Goal: Communication & Community: Participate in discussion

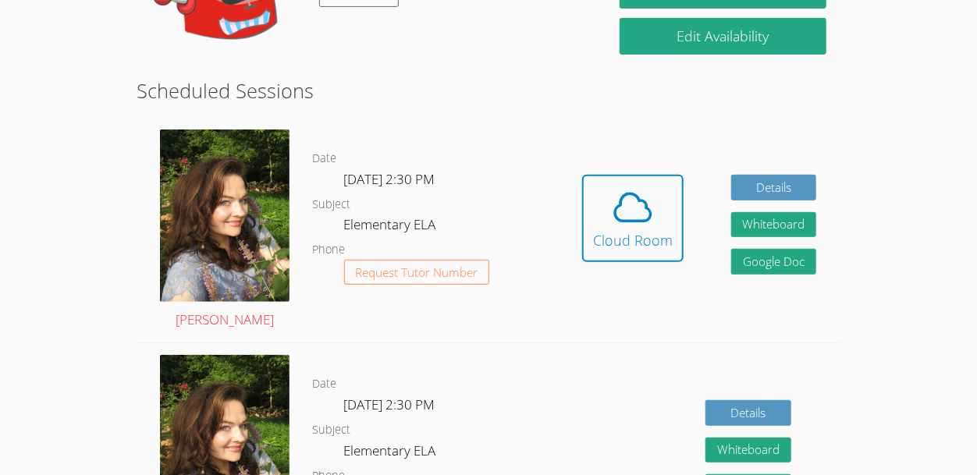
scroll to position [222, 0]
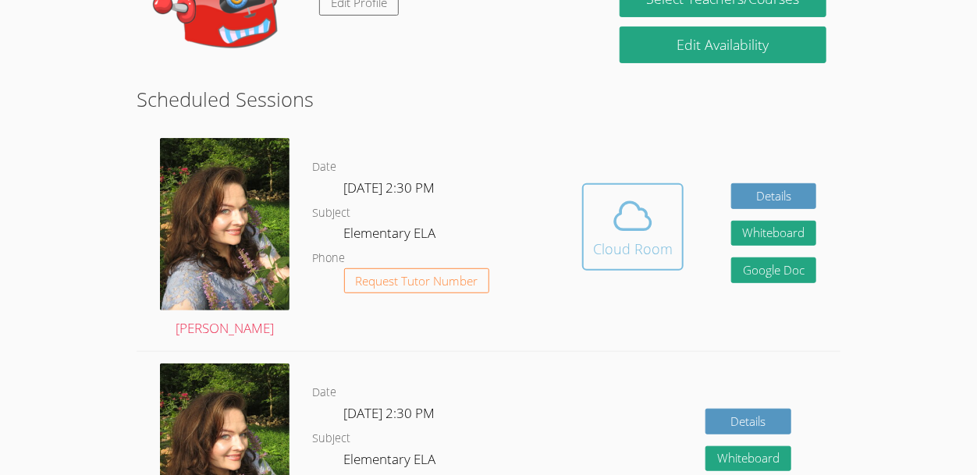
click at [641, 238] on div "Cloud Room" at bounding box center [633, 249] width 80 height 22
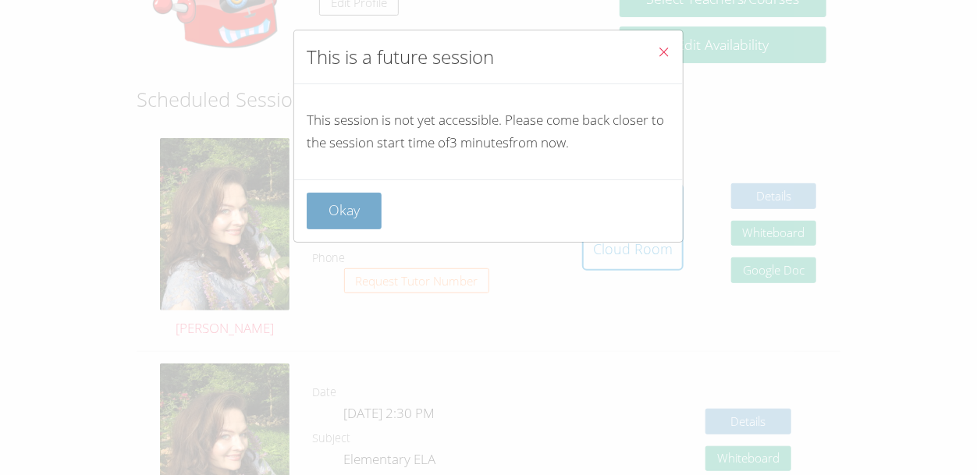
click at [338, 204] on button "Okay" at bounding box center [344, 211] width 75 height 37
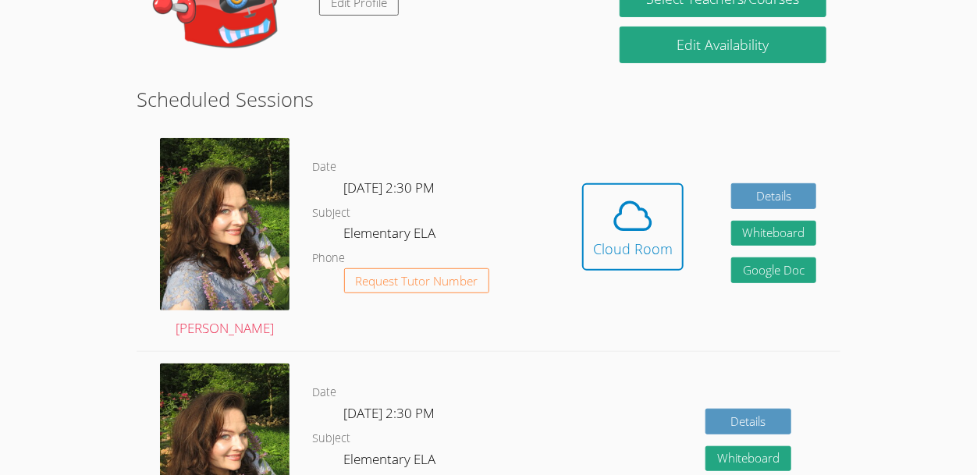
scroll to position [0, 0]
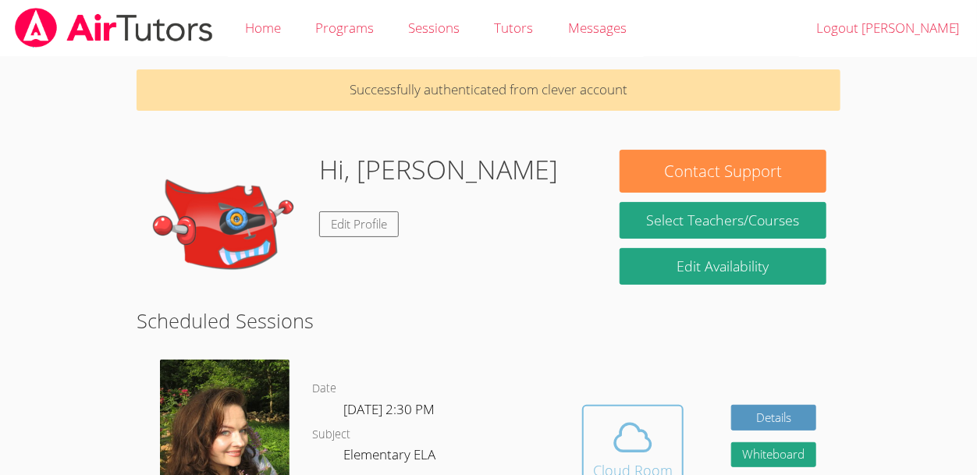
click at [617, 447] on icon at bounding box center [633, 438] width 44 height 44
click at [611, 443] on icon at bounding box center [633, 438] width 44 height 44
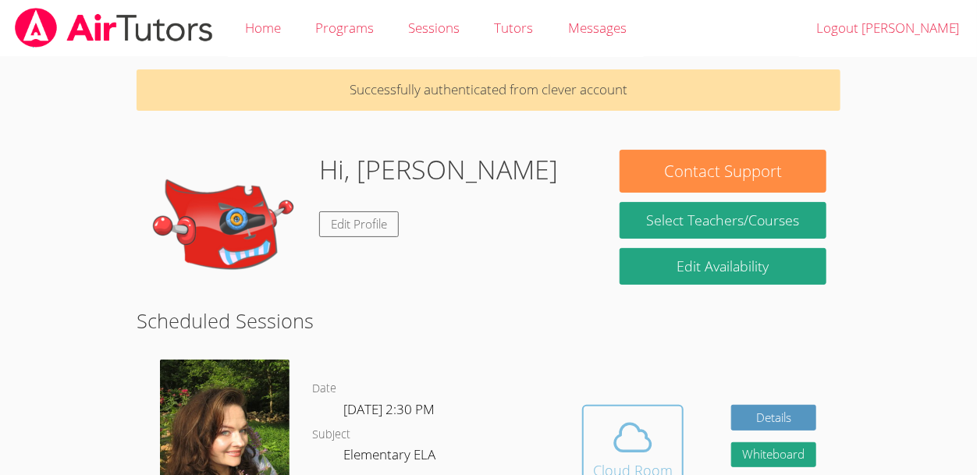
click at [611, 443] on icon at bounding box center [633, 438] width 44 height 44
click at [670, 442] on span at bounding box center [633, 438] width 80 height 44
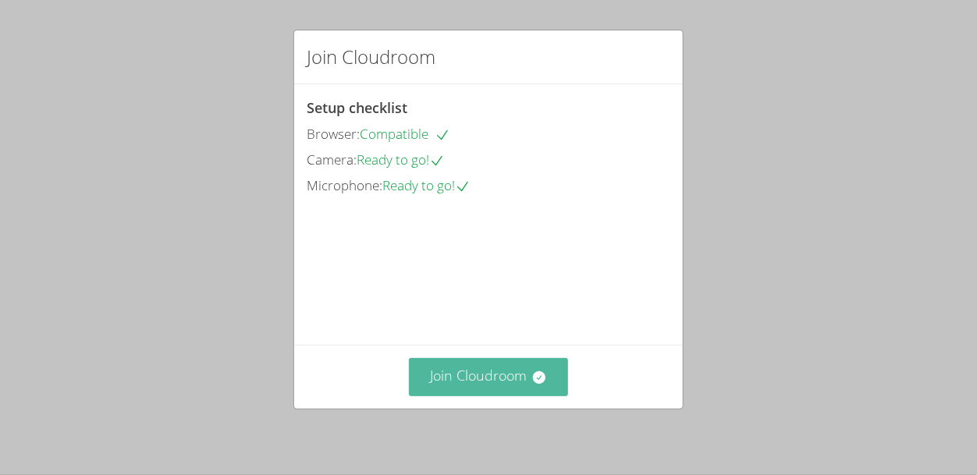
click at [424, 385] on button "Join Cloudroom" at bounding box center [489, 377] width 160 height 38
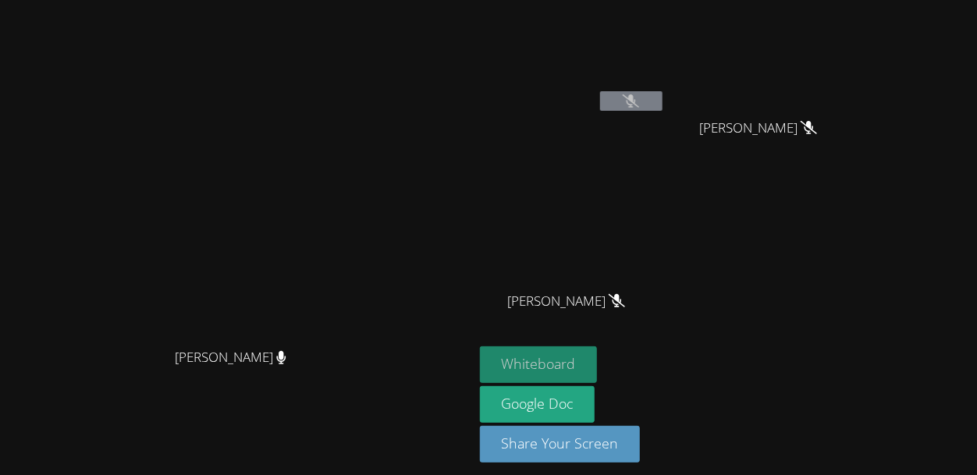
click at [559, 350] on button "Whiteboard" at bounding box center [539, 364] width 118 height 37
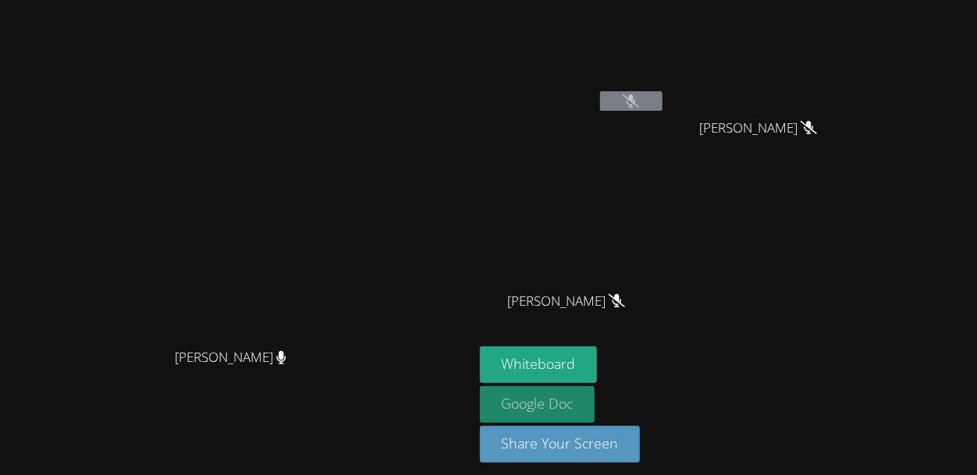
click at [565, 392] on link "Google Doc" at bounding box center [537, 404] width 115 height 37
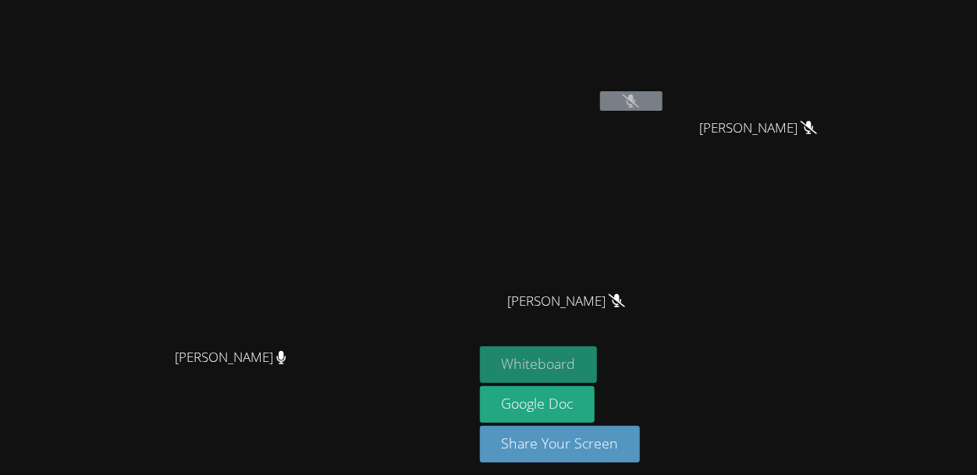
click at [555, 356] on button "Whiteboard" at bounding box center [539, 364] width 118 height 37
click at [584, 373] on button "Whiteboard" at bounding box center [539, 364] width 118 height 37
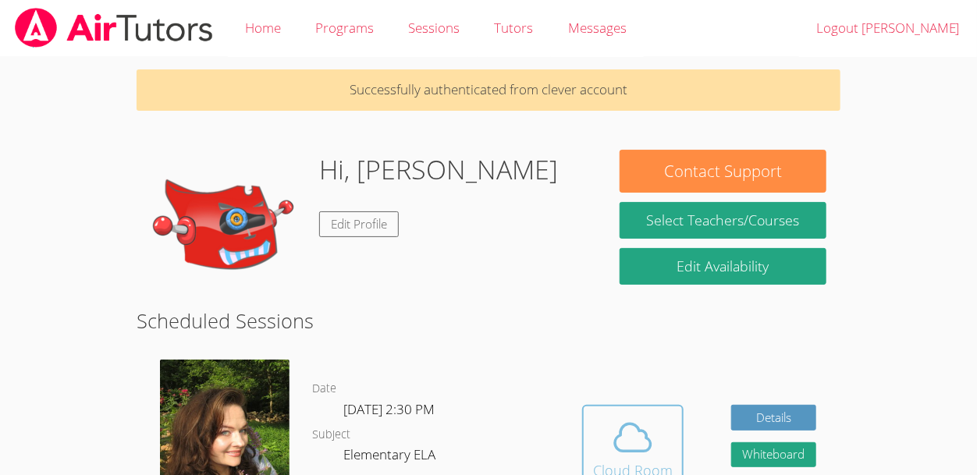
click at [641, 416] on icon at bounding box center [633, 438] width 44 height 44
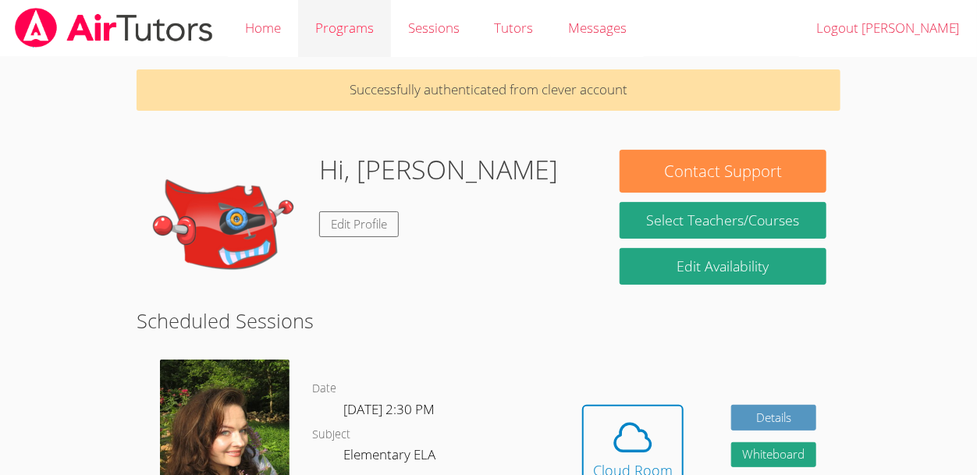
click at [338, 20] on link "Programs" at bounding box center [344, 28] width 93 height 57
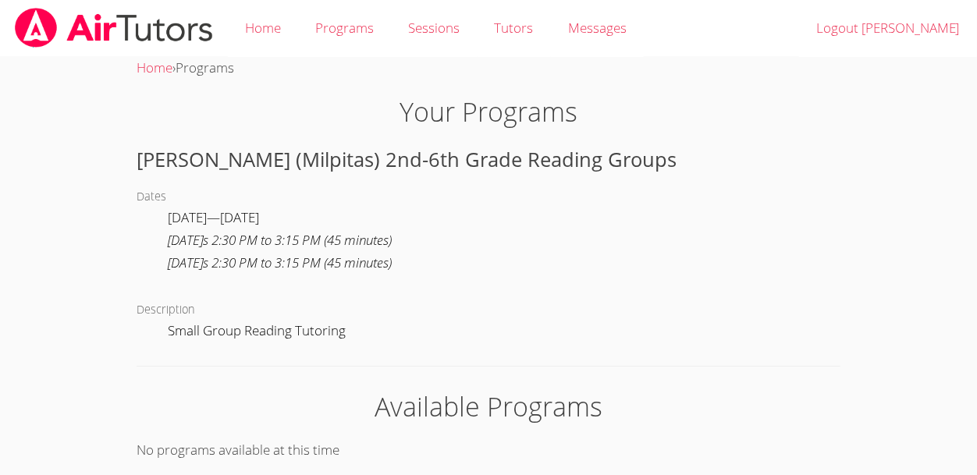
scroll to position [9, 0]
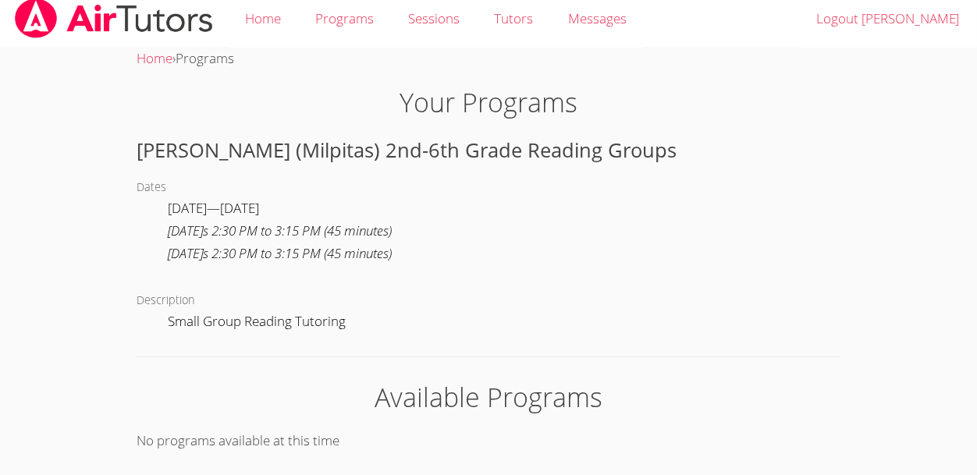
click at [215, 250] on div "Thursday s 2:30 PM to 3:15 PM ( 45 minutes )" at bounding box center [280, 254] width 224 height 23
click at [460, 420] on div "Available Programs No programs available at this time" at bounding box center [488, 415] width 703 height 75
click at [453, 400] on h1 "Available Programs" at bounding box center [488, 398] width 703 height 40
click at [446, 17] on link "Sessions" at bounding box center [434, 19] width 86 height 57
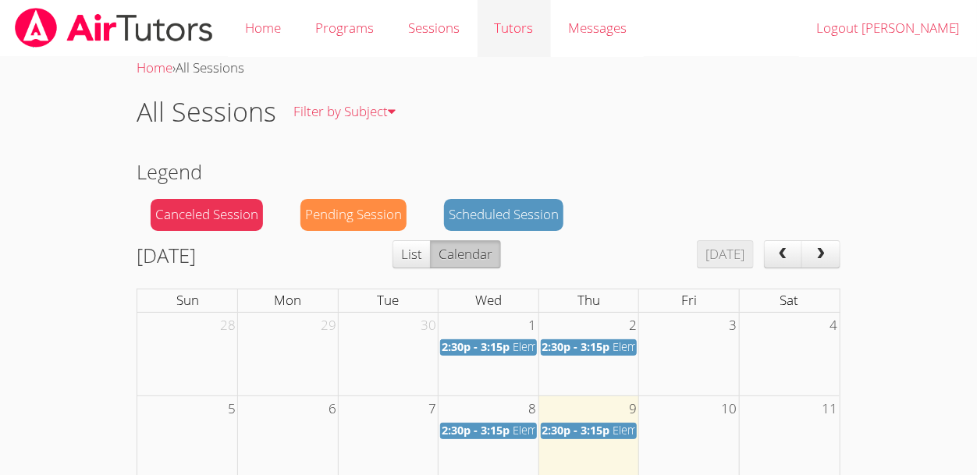
click at [507, 15] on link "Tutors" at bounding box center [514, 28] width 73 height 57
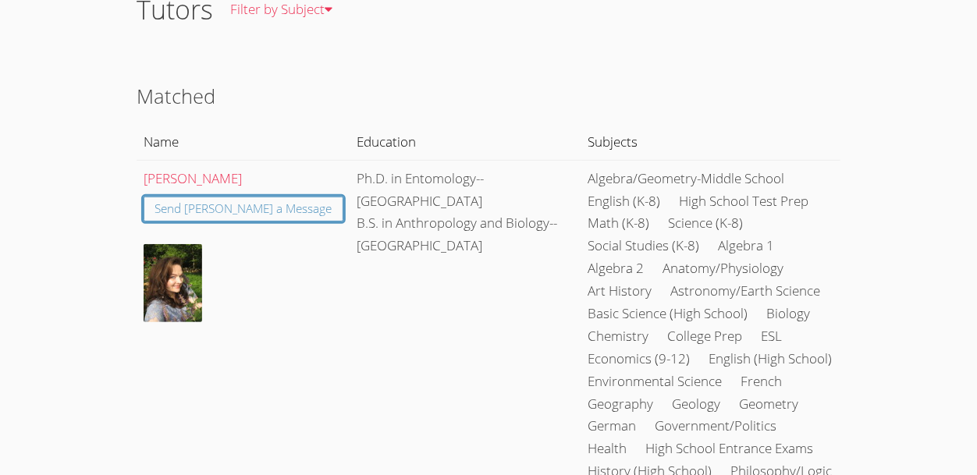
scroll to position [106, 0]
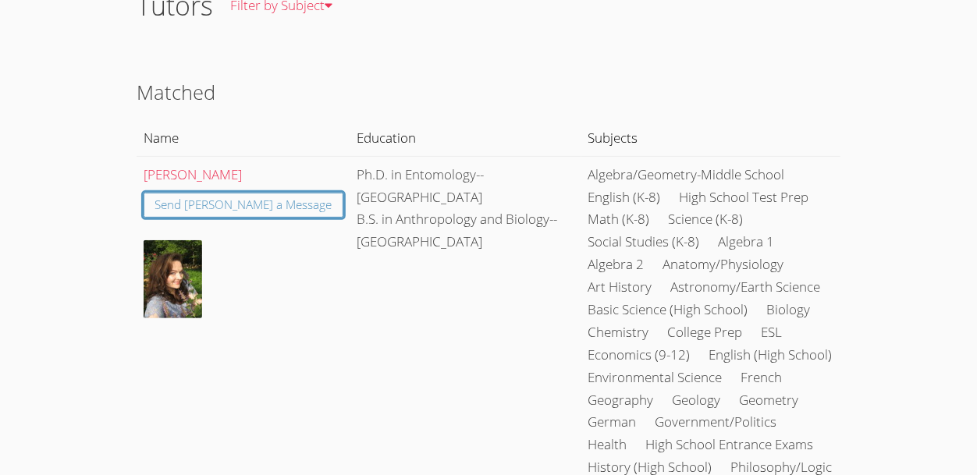
click at [154, 118] on section "Matched Name Education Subjects Diana Carle Send Diana a Message Ph.D. in Entom…" at bounding box center [488, 349] width 703 height 544
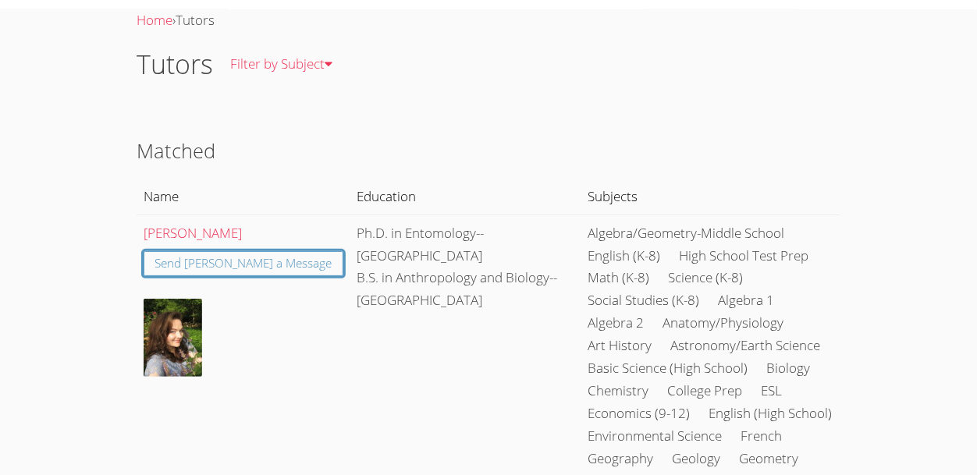
scroll to position [0, 0]
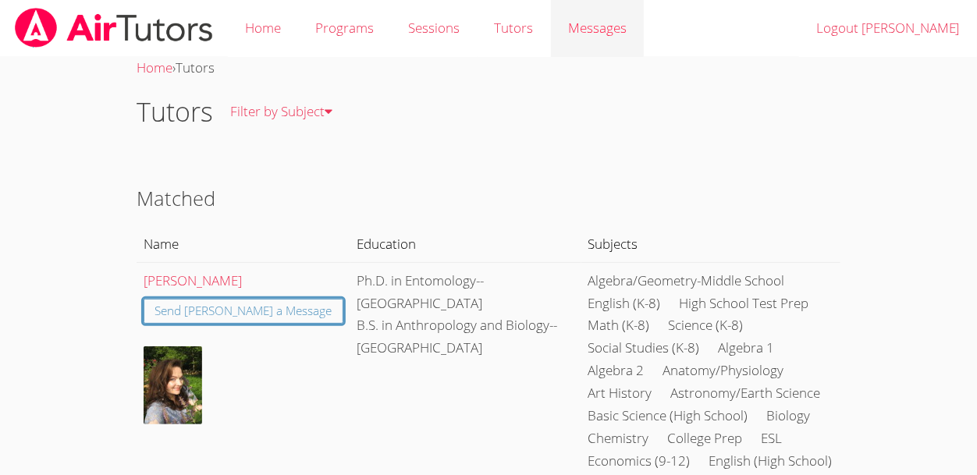
click at [605, 44] on link "Messages" at bounding box center [597, 28] width 93 height 57
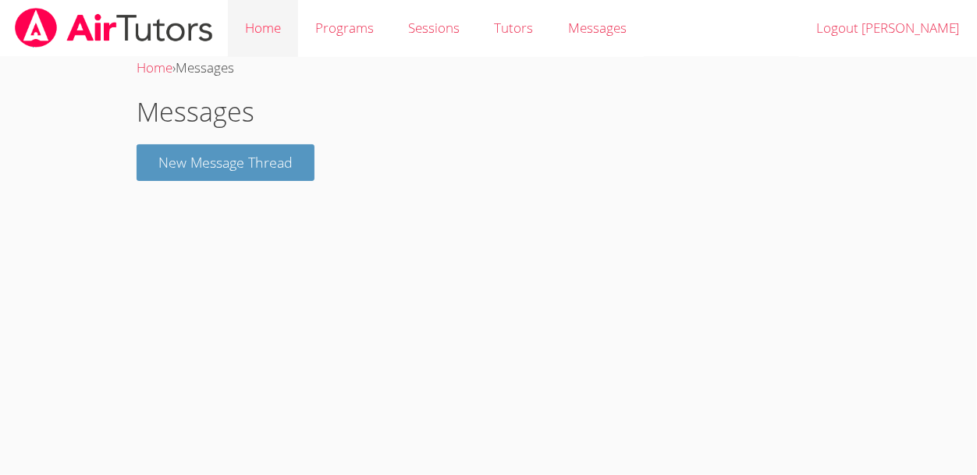
click at [265, 33] on link "Home" at bounding box center [263, 28] width 70 height 57
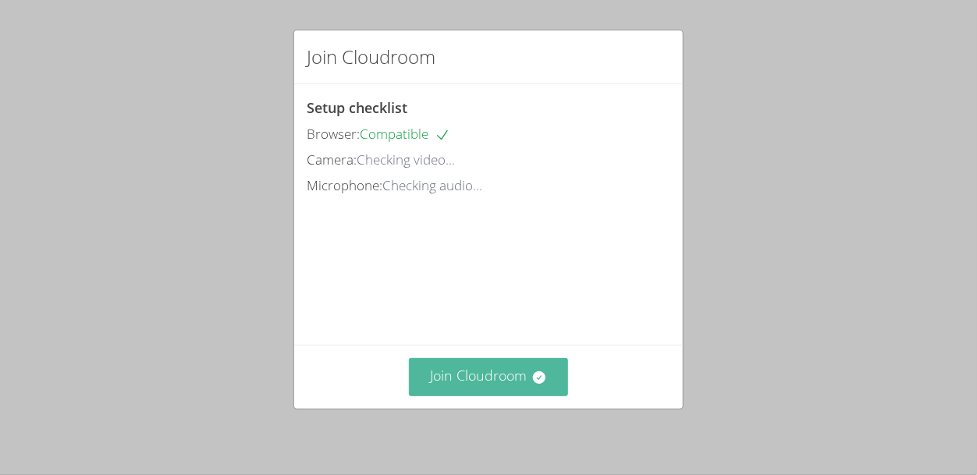
click at [514, 379] on button "Join Cloudroom" at bounding box center [489, 377] width 160 height 38
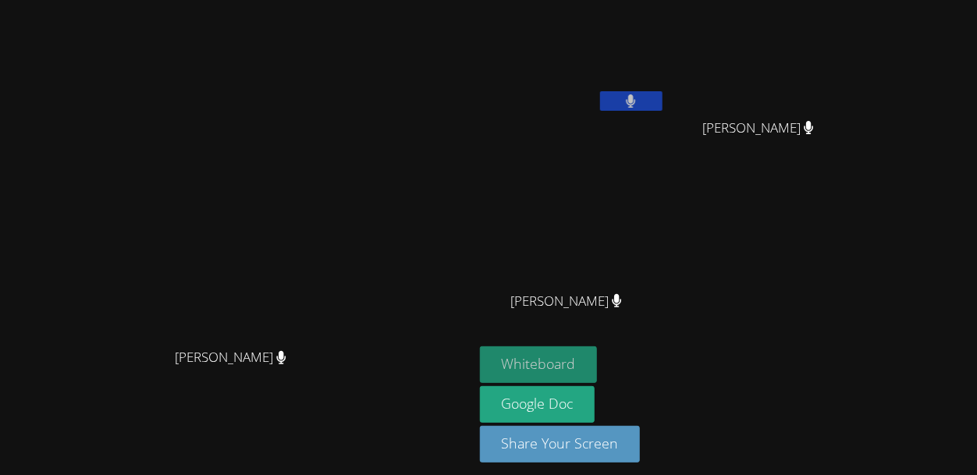
click at [528, 362] on button "Whiteboard" at bounding box center [539, 364] width 118 height 37
click at [576, 360] on button "Whiteboard" at bounding box center [539, 364] width 118 height 37
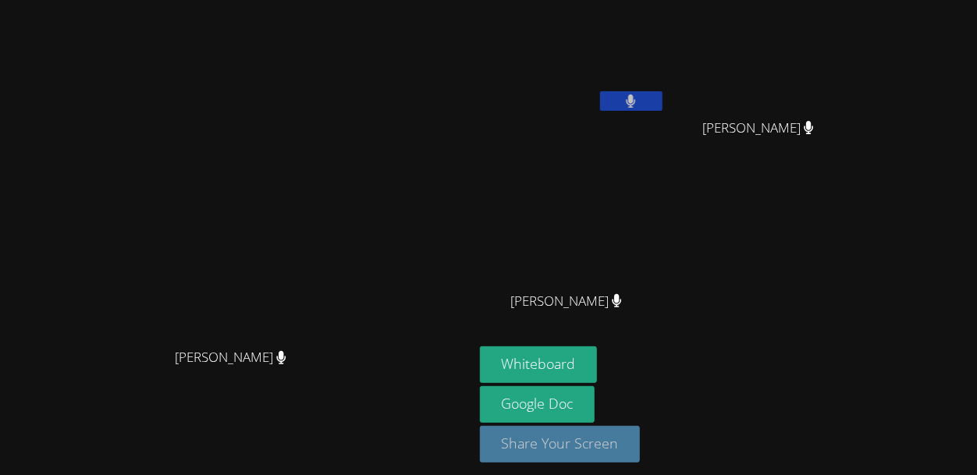
click at [617, 442] on button "Share Your Screen" at bounding box center [560, 444] width 161 height 37
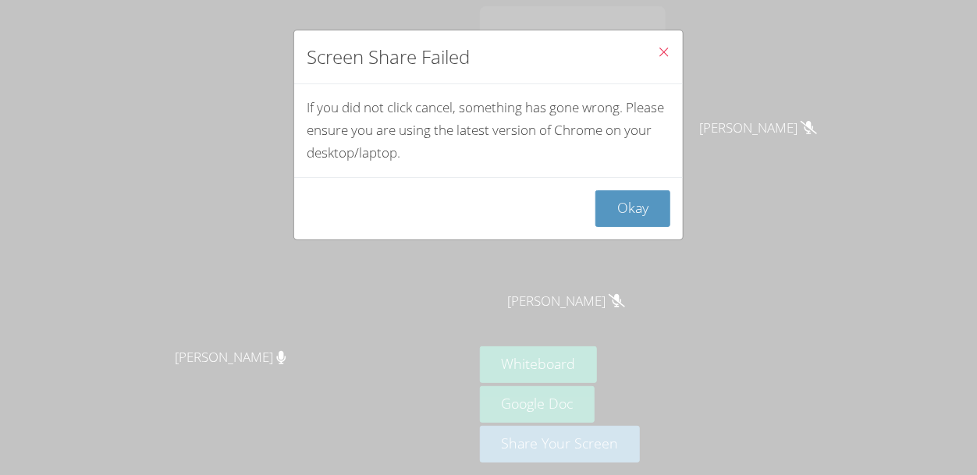
click at [657, 51] on icon "Close" at bounding box center [663, 51] width 13 height 13
click at [665, 60] on span "Close" at bounding box center [663, 53] width 13 height 18
click at [673, 62] on button "Close" at bounding box center [664, 54] width 38 height 48
click at [669, 58] on icon "Close" at bounding box center [663, 51] width 13 height 13
click at [669, 63] on button "Close" at bounding box center [664, 54] width 38 height 48
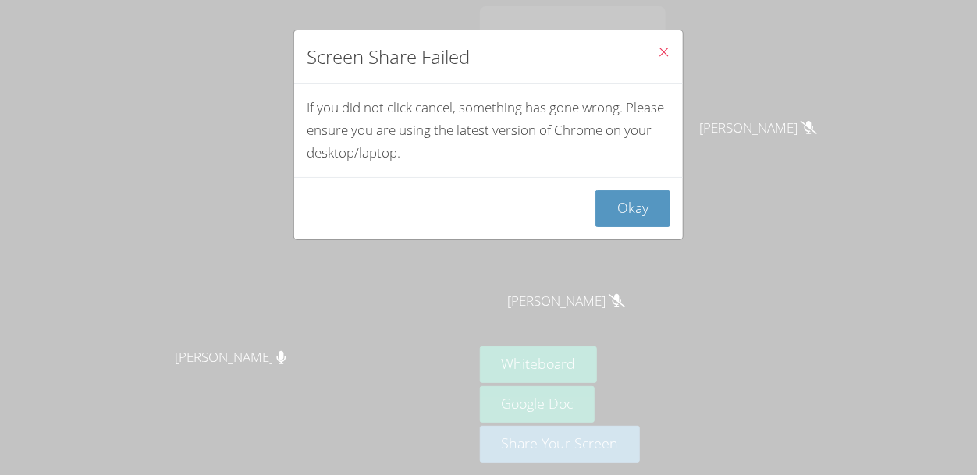
click at [670, 59] on button "Close" at bounding box center [664, 54] width 38 height 48
click at [645, 215] on button "Okay" at bounding box center [632, 208] width 75 height 37
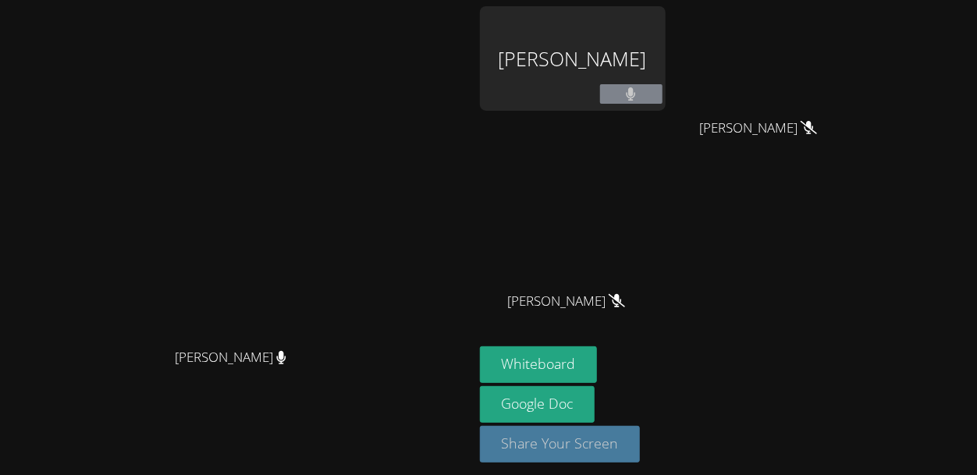
click at [619, 458] on button "Share Your Screen" at bounding box center [560, 444] width 161 height 37
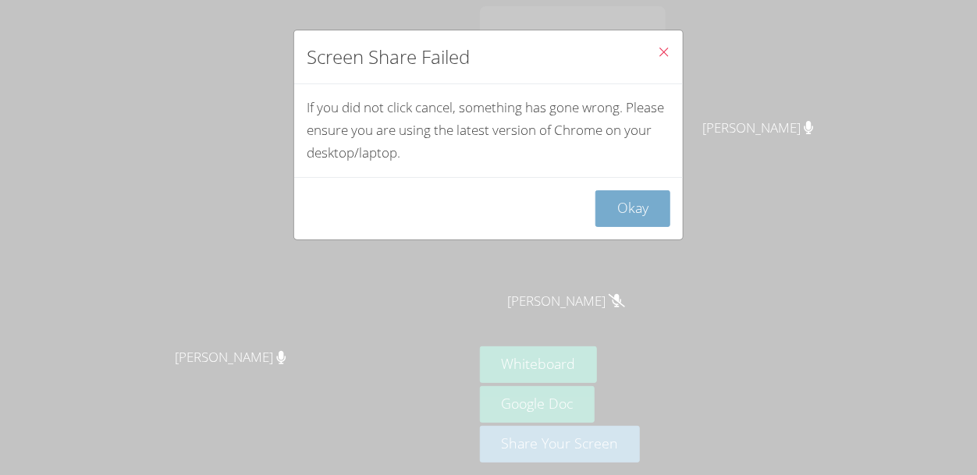
click at [640, 216] on button "Okay" at bounding box center [632, 208] width 75 height 37
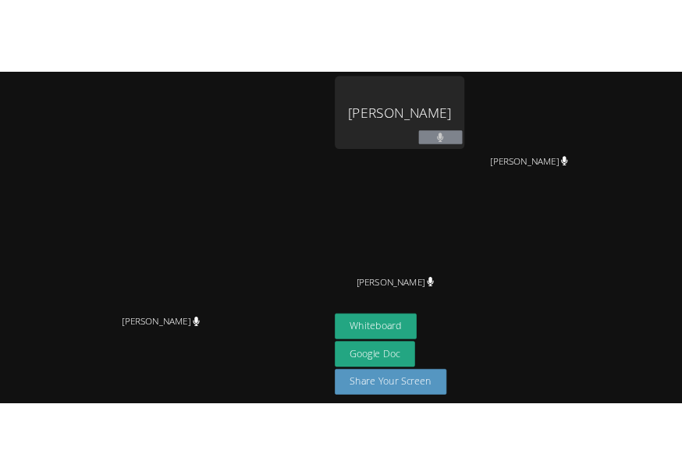
scroll to position [9, 0]
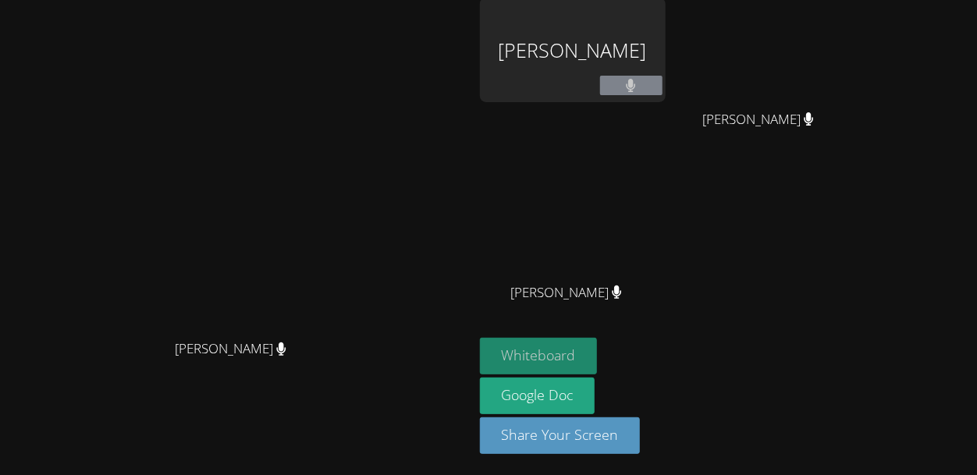
click at [524, 351] on button "Whiteboard" at bounding box center [539, 356] width 118 height 37
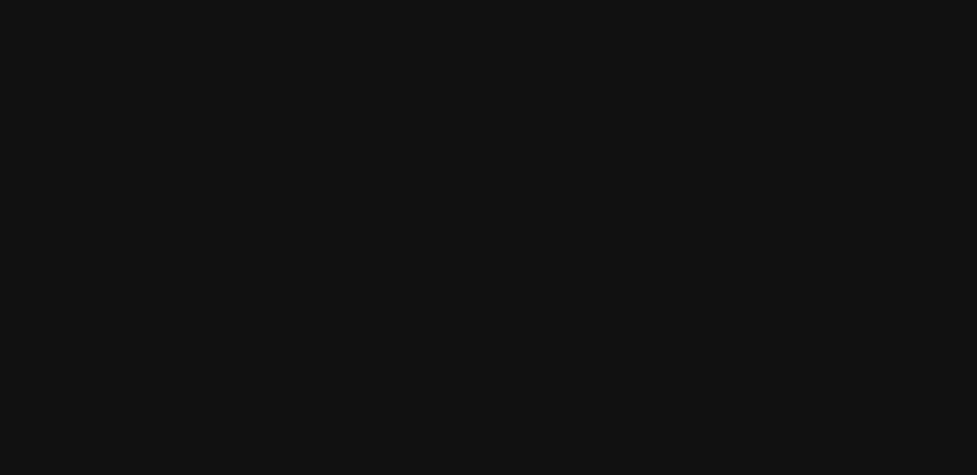
click at [184, 226] on video at bounding box center [236, 202] width 234 height 259
click at [217, 211] on video at bounding box center [236, 210] width 234 height 259
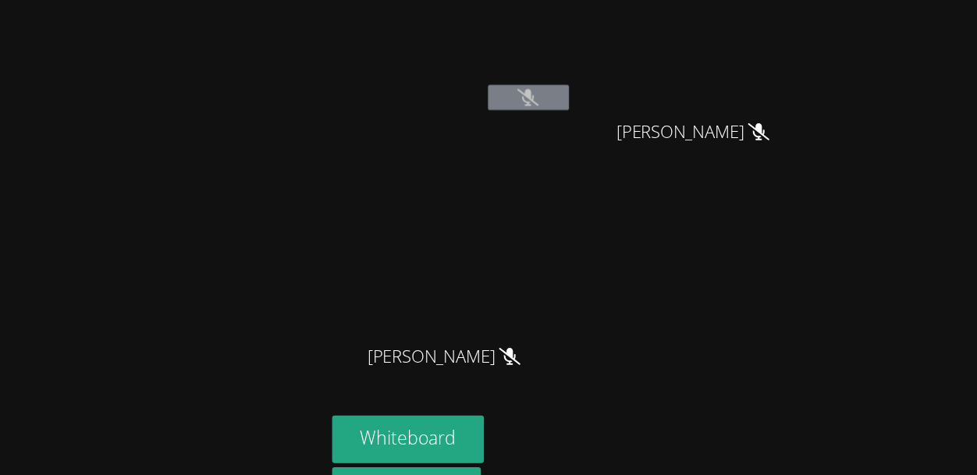
click at [230, 207] on video at bounding box center [236, 210] width 234 height 259
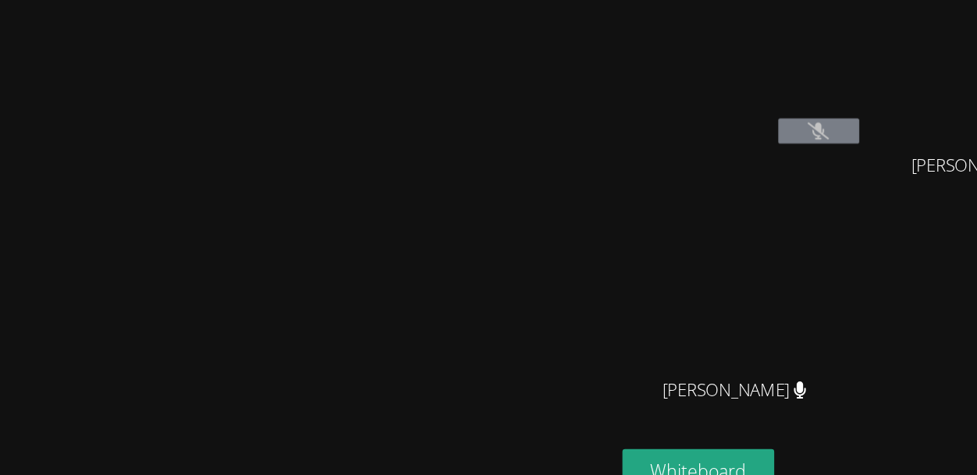
scroll to position [9, 0]
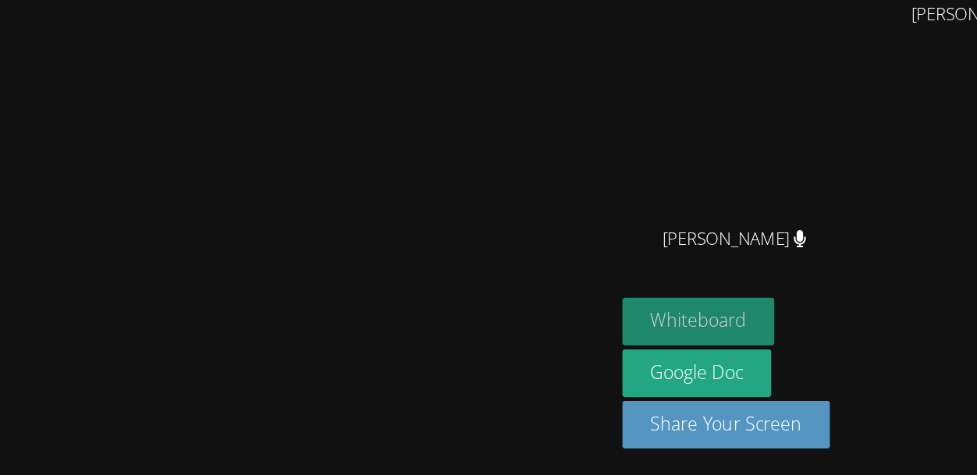
click at [598, 353] on button "Whiteboard" at bounding box center [539, 356] width 118 height 37
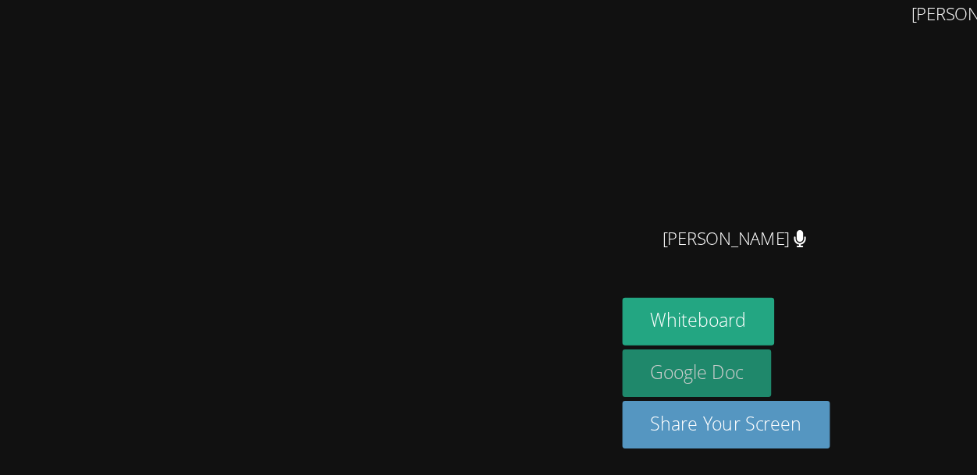
click at [595, 390] on link "Google Doc" at bounding box center [537, 396] width 115 height 37
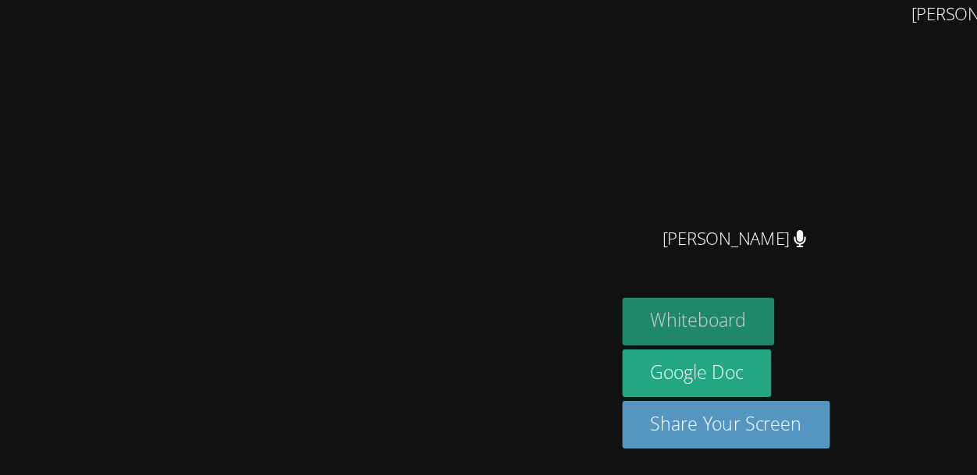
click at [598, 359] on button "Whiteboard" at bounding box center [539, 356] width 118 height 37
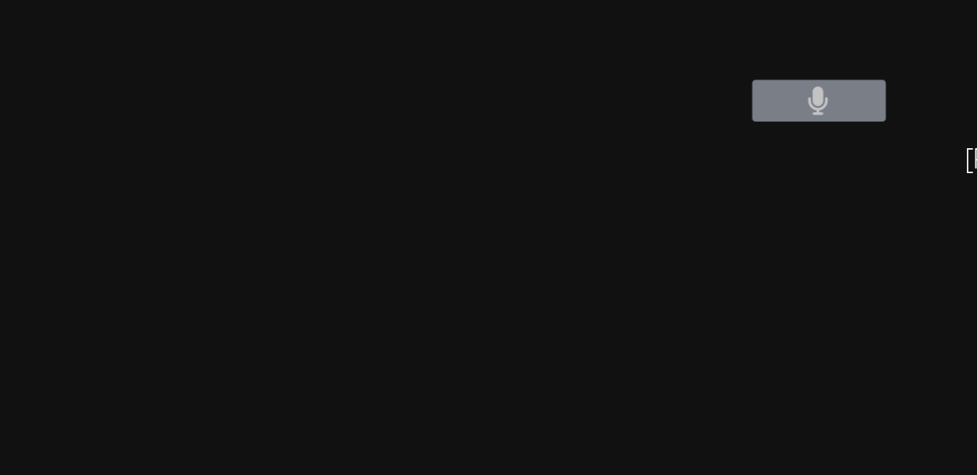
click at [649, 197] on video at bounding box center [573, 223] width 186 height 105
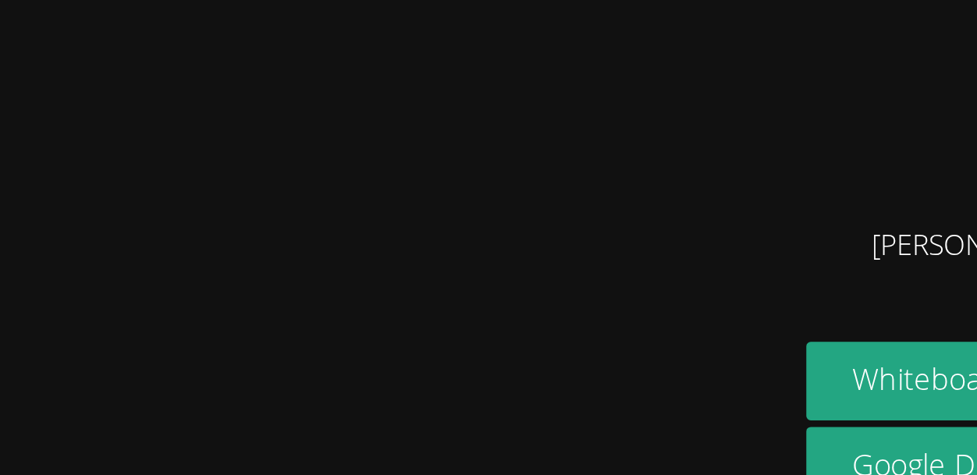
scroll to position [0, 0]
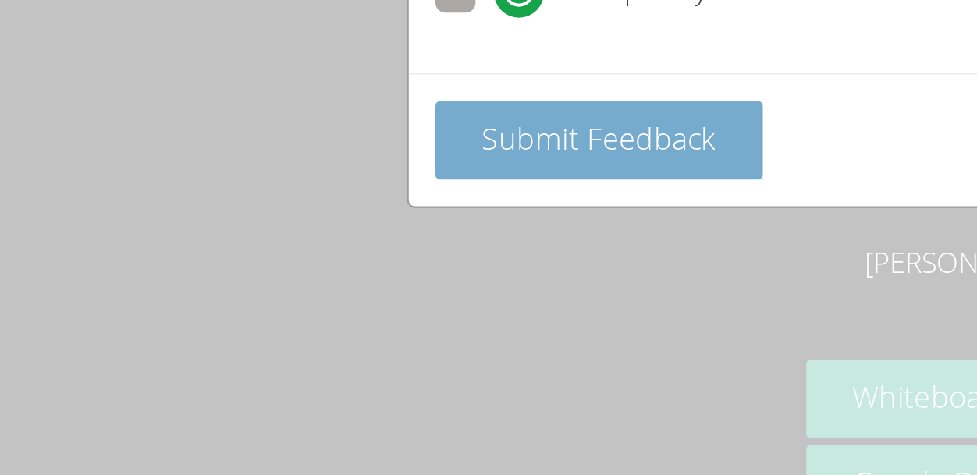
click at [432, 242] on span "Submit Feedback" at bounding box center [382, 242] width 109 height 19
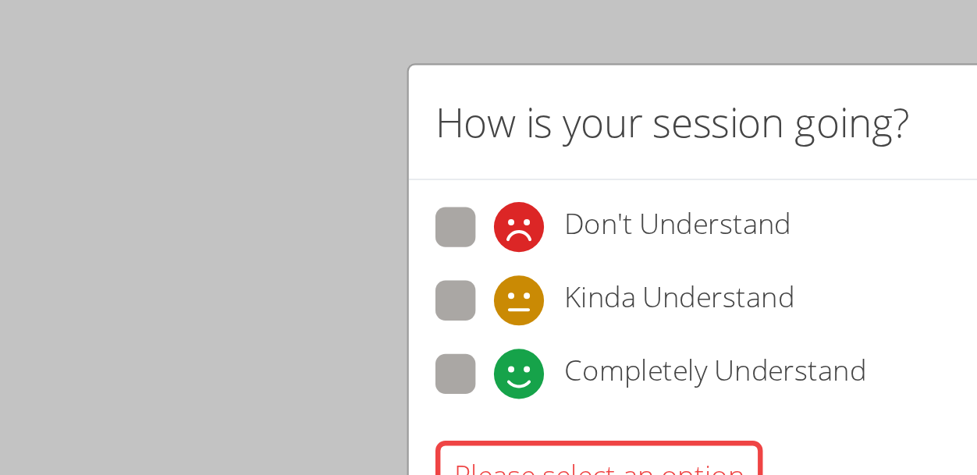
click at [334, 118] on span at bounding box center [334, 118] width 0 height 0
click at [334, 100] on input "Don't Understand" at bounding box center [340, 103] width 13 height 13
radio input "true"
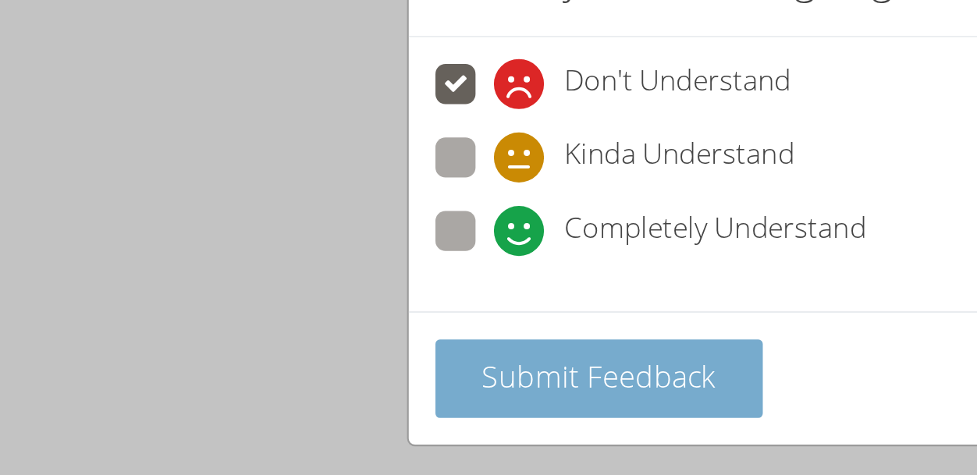
click at [412, 253] on button "Submit Feedback" at bounding box center [383, 244] width 153 height 37
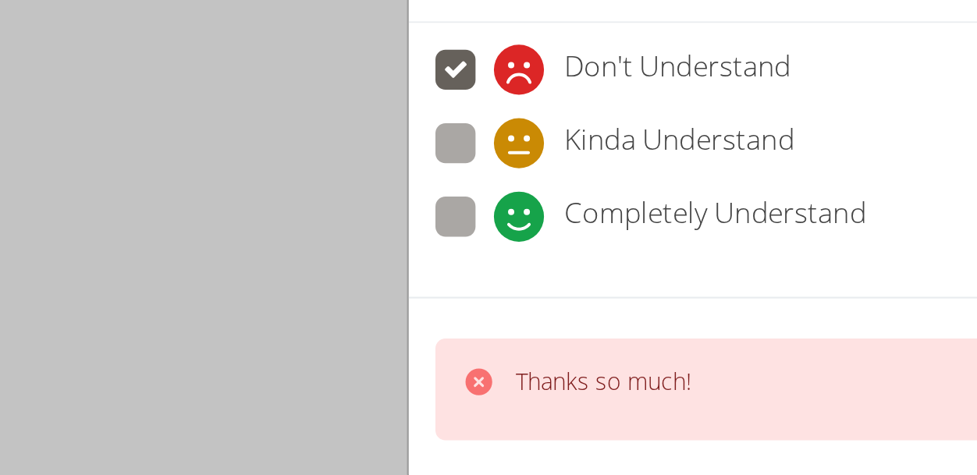
click at [432, 245] on div "Thanks so much!" at bounding box center [489, 256] width 364 height 48
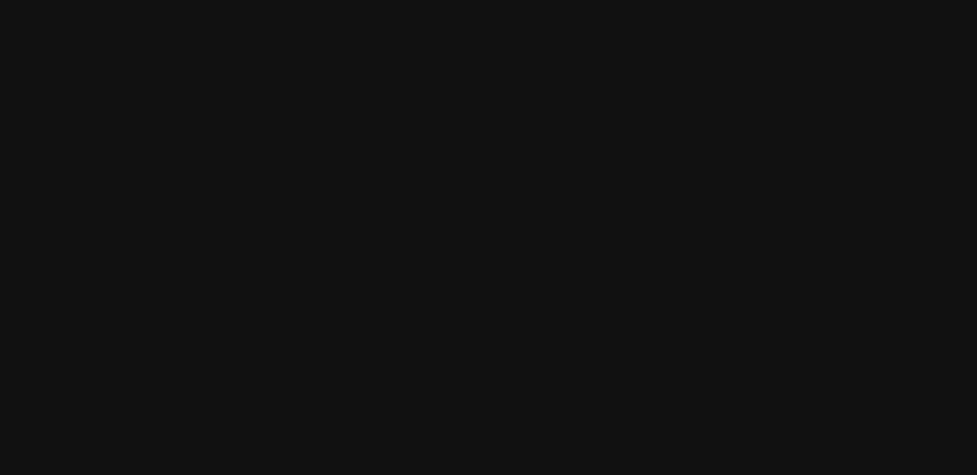
scroll to position [9, 0]
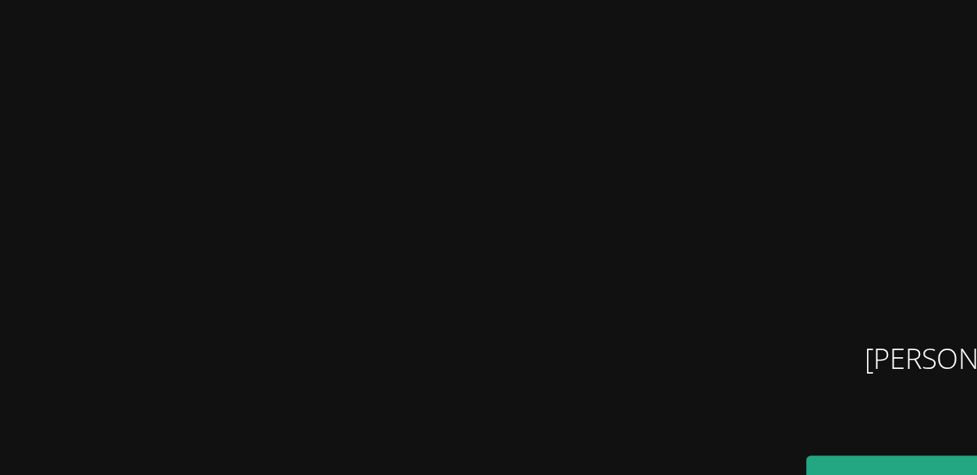
click at [353, 204] on video at bounding box center [236, 202] width 234 height 259
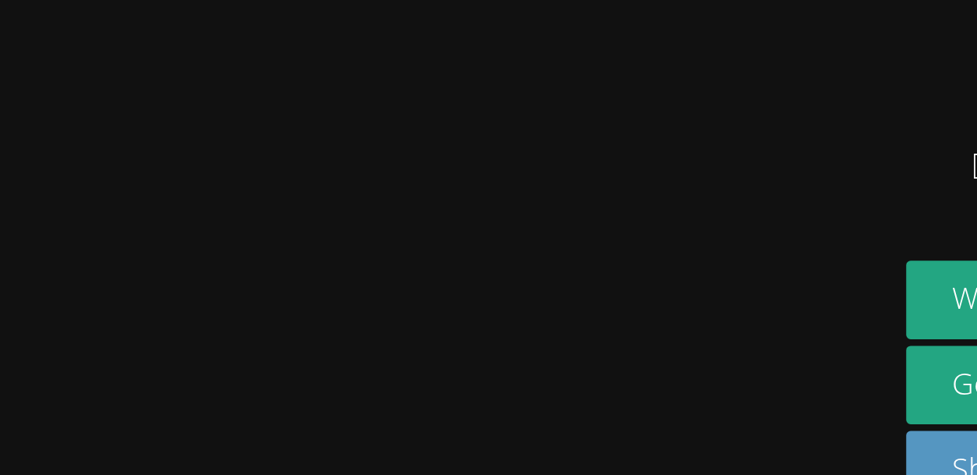
scroll to position [0, 0]
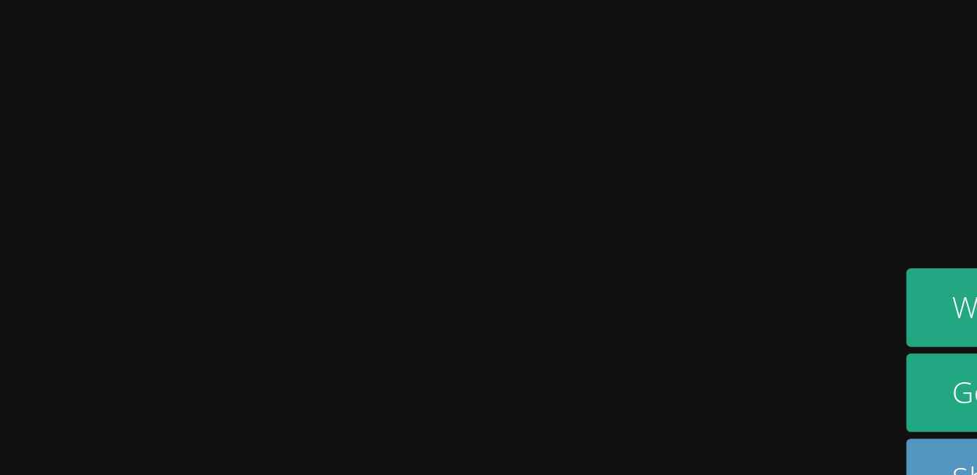
click at [100, 383] on div at bounding box center [236, 367] width 461 height 62
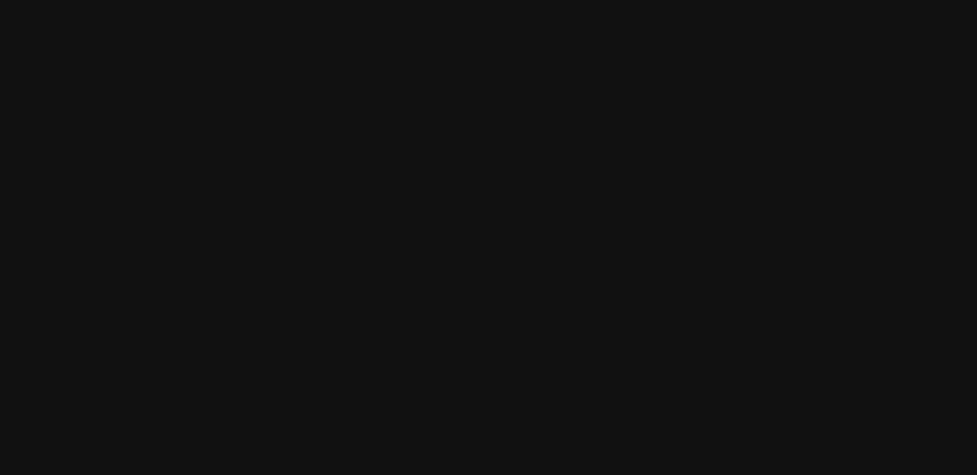
click at [353, 284] on video at bounding box center [236, 210] width 234 height 259
click at [353, 257] on video at bounding box center [236, 202] width 234 height 259
click at [353, 260] on video at bounding box center [236, 202] width 234 height 259
